Goal: Task Accomplishment & Management: Manage account settings

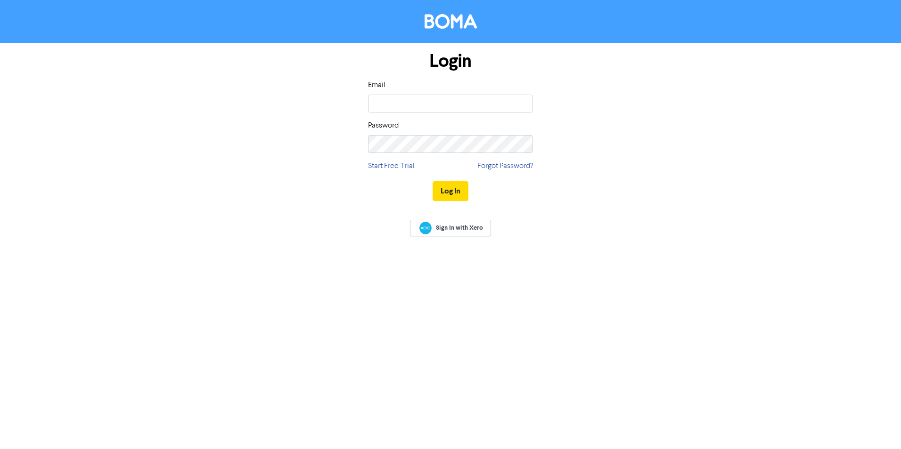
type input "[PERSON_NAME][EMAIL_ADDRESS][DOMAIN_NAME]"
click at [451, 187] on button "Log In" at bounding box center [450, 191] width 36 height 20
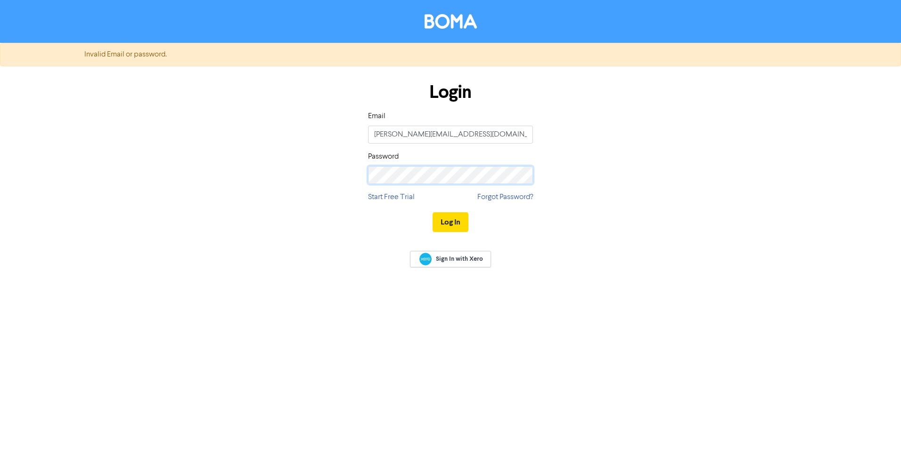
click at [432, 212] on button "Log In" at bounding box center [450, 222] width 36 height 20
click at [289, 173] on div "Login Email [PERSON_NAME][EMAIL_ADDRESS][DOMAIN_NAME] Password Start Free Trial…" at bounding box center [450, 158] width 537 height 168
click at [368, 184] on div at bounding box center [368, 184] width 0 height 0
click at [602, 186] on div "Login Email [PERSON_NAME][EMAIL_ADDRESS][DOMAIN_NAME] Password Start Free Trial…" at bounding box center [450, 158] width 537 height 168
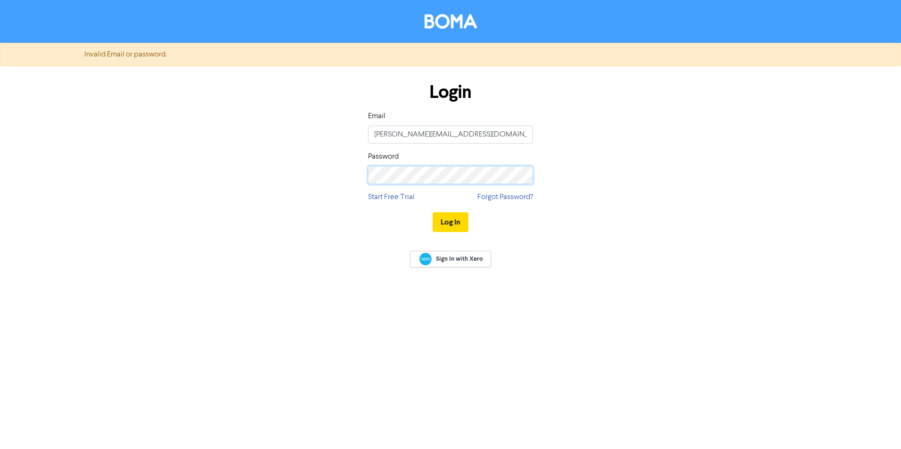
click at [333, 177] on div "Login Email [PERSON_NAME][EMAIL_ADDRESS][DOMAIN_NAME] Password Start Free Trial…" at bounding box center [450, 158] width 537 height 168
click at [454, 220] on button "Log In" at bounding box center [450, 222] width 36 height 20
click at [511, 199] on link "Forgot Password?" at bounding box center [505, 197] width 56 height 11
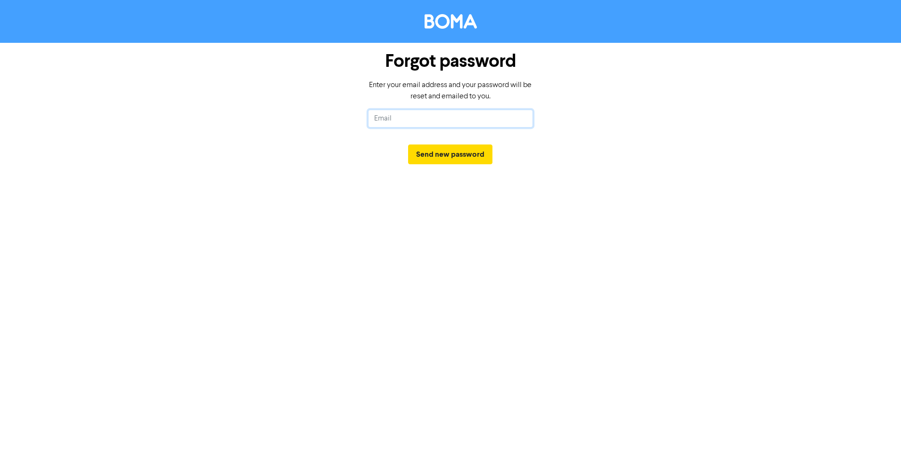
click at [422, 121] on input "text" at bounding box center [450, 119] width 165 height 18
type input "[PERSON_NAME][EMAIL_ADDRESS][DOMAIN_NAME]"
click at [442, 151] on button "Send new password" at bounding box center [450, 155] width 84 height 20
